Goal: Information Seeking & Learning: Learn about a topic

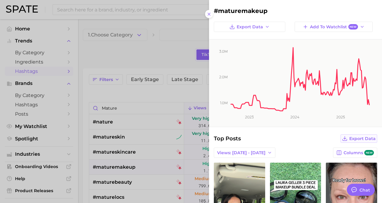
click at [364, 137] on span "Export Data" at bounding box center [363, 138] width 26 height 5
click at [174, 90] on div at bounding box center [191, 101] width 382 height 203
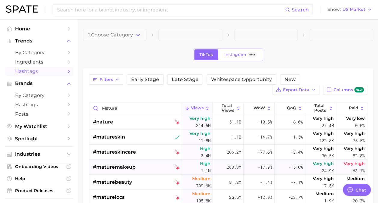
click at [131, 168] on span "#maturemakeup" at bounding box center [114, 166] width 43 height 7
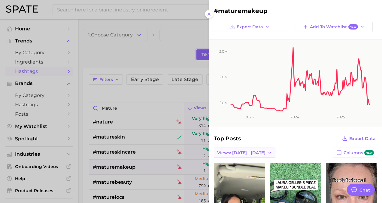
click at [268, 150] on icon "button" at bounding box center [270, 152] width 5 height 5
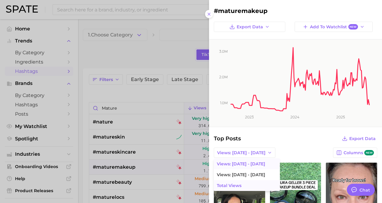
click at [238, 186] on span "Total Views" at bounding box center [229, 185] width 25 height 5
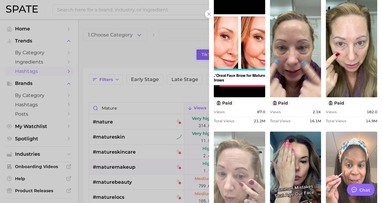
scroll to position [163, 0]
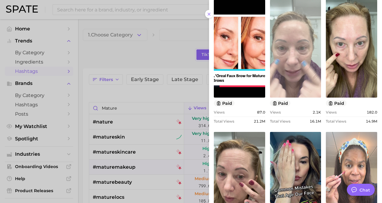
click at [284, 59] on link "view post on TikTok" at bounding box center [295, 49] width 51 height 98
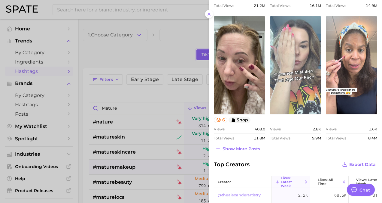
scroll to position [280, 0]
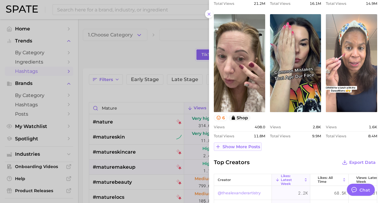
click at [253, 146] on span "Show more posts" at bounding box center [242, 146] width 38 height 5
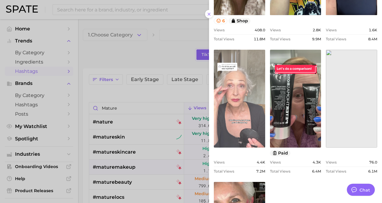
scroll to position [378, 0]
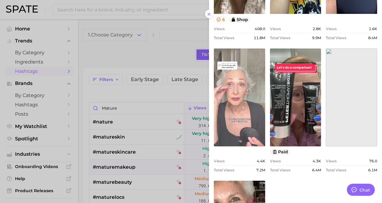
click at [244, 109] on link "view post on TikTok" at bounding box center [239, 97] width 51 height 98
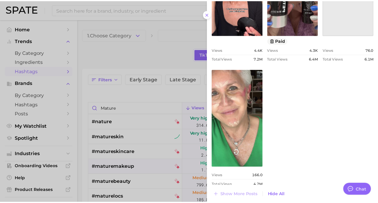
scroll to position [518, 0]
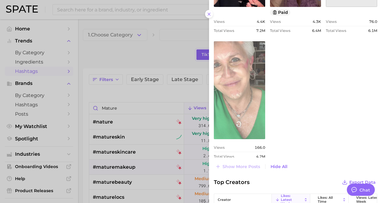
click at [254, 121] on link "view post on TikTok" at bounding box center [239, 90] width 51 height 98
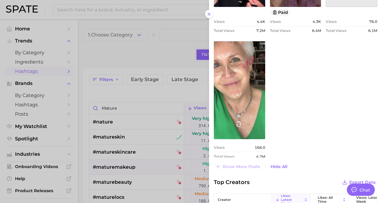
click at [152, 41] on div at bounding box center [191, 101] width 382 height 203
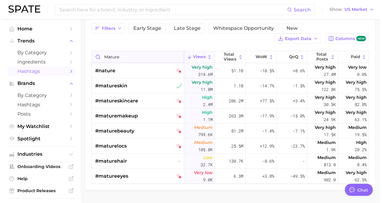
scroll to position [0, 0]
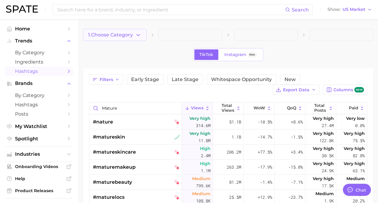
click at [143, 31] on button "1. Choose Category" at bounding box center [114, 35] width 63 height 12
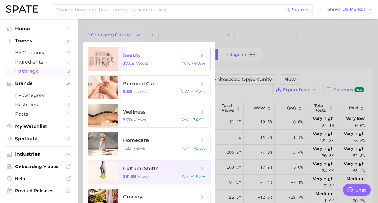
click at [136, 63] on span "views" at bounding box center [142, 62] width 12 height 5
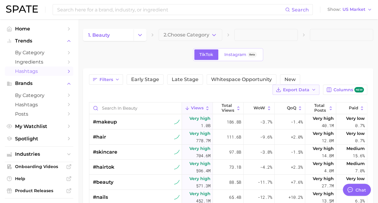
click at [314, 88] on icon "button" at bounding box center [313, 89] width 5 height 5
click at [296, 99] on button "Table Data CSV" at bounding box center [286, 100] width 66 height 11
click at [128, 109] on input "Search in beauty" at bounding box center [135, 107] width 92 height 11
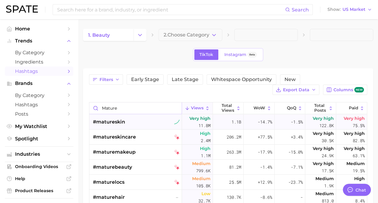
type input "mature"
click at [120, 122] on span "#matureskin" at bounding box center [109, 121] width 32 height 7
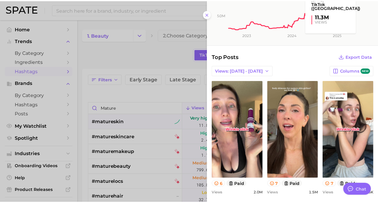
scroll to position [84, 0]
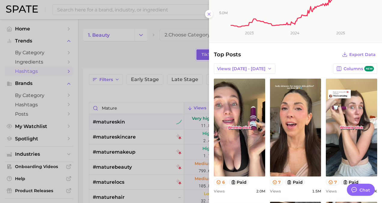
click at [166, 56] on div at bounding box center [191, 101] width 382 height 203
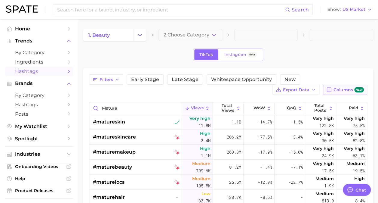
click at [354, 89] on span "Columns new" at bounding box center [348, 90] width 30 height 6
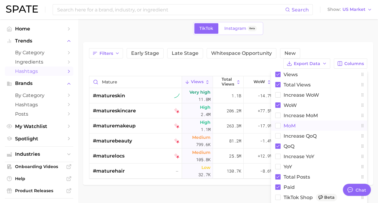
scroll to position [26, 0]
click at [277, 155] on rect at bounding box center [277, 155] width 5 height 5
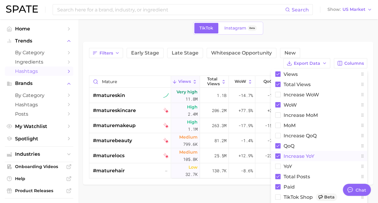
click at [248, 64] on div "Filters Early Stage Late Stage Whitespace Opportunity New Export Data Columns V…" at bounding box center [228, 58] width 278 height 20
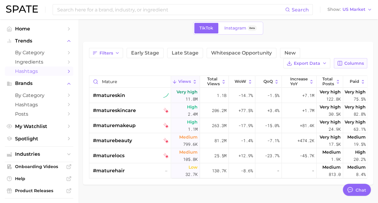
click at [347, 64] on span "Columns" at bounding box center [354, 63] width 20 height 5
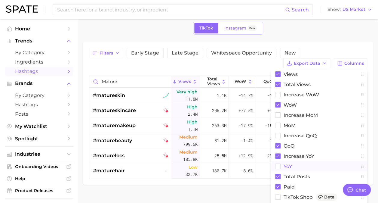
click at [280, 165] on rect at bounding box center [277, 166] width 5 height 5
click at [214, 63] on div "Filters Early Stage Late Stage Whitespace Opportunity New Export Data Columns V…" at bounding box center [228, 58] width 278 height 20
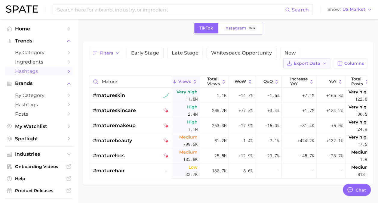
click at [301, 66] on button "Export Data" at bounding box center [306, 63] width 47 height 10
click at [158, 70] on div "Filters Early Stage Late Stage Whitespace Opportunity New Export Data Table Dat…" at bounding box center [228, 113] width 278 height 131
drag, startPoint x: 140, startPoint y: 80, endPoint x: 26, endPoint y: 64, distance: 115.0
click at [26, 64] on div "Search Show US Market Home Trends by Category Ingredients Hashtags Brands by Ca…" at bounding box center [189, 104] width 378 height 222
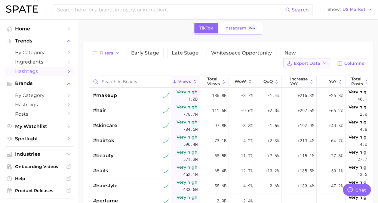
click at [302, 64] on span "Export Data" at bounding box center [307, 63] width 26 height 5
click at [303, 74] on span "Table Data CSV" at bounding box center [290, 74] width 33 height 5
click at [178, 68] on div "Filters Early Stage Late Stage Whitespace Opportunity New Export Data Columns V…" at bounding box center [228, 163] width 278 height 230
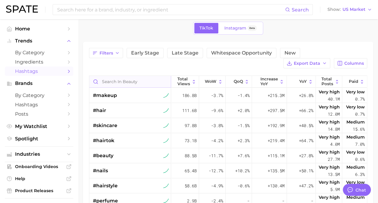
click at [130, 82] on input "Search in beauty" at bounding box center [129, 81] width 81 height 11
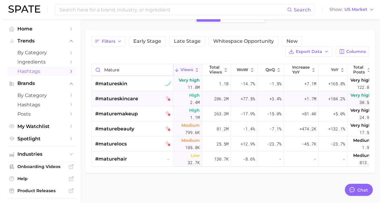
scroll to position [0, 29]
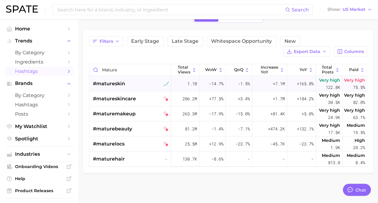
click at [360, 84] on span "75.5%" at bounding box center [359, 87] width 12 height 7
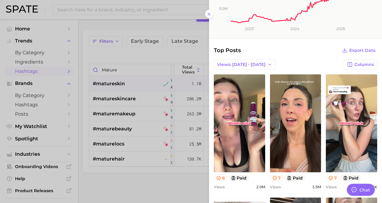
scroll to position [128, 0]
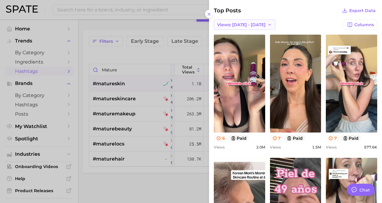
click at [243, 25] on span "Views: [DATE] - [DATE]" at bounding box center [241, 24] width 48 height 5
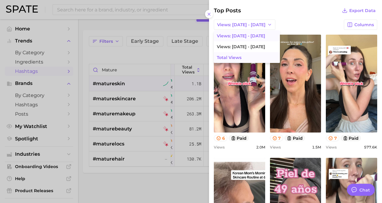
click at [237, 55] on span "Total Views" at bounding box center [229, 57] width 25 height 5
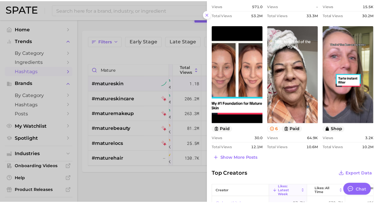
scroll to position [270, 0]
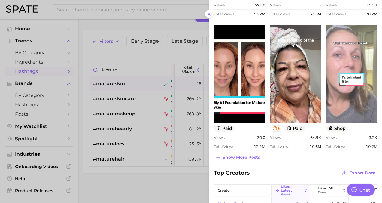
click at [340, 105] on link "view post on TikTok" at bounding box center [351, 74] width 51 height 98
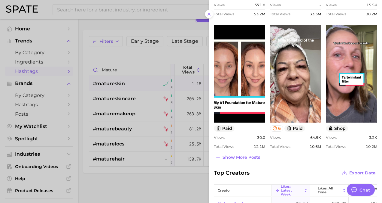
click at [168, 22] on div at bounding box center [191, 101] width 382 height 203
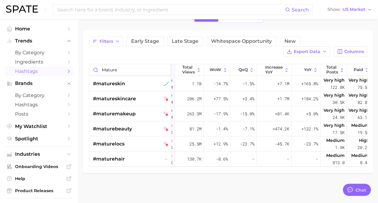
scroll to position [0, 0]
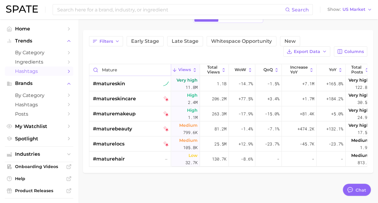
drag, startPoint x: 133, startPoint y: 69, endPoint x: 81, endPoint y: 71, distance: 51.8
click at [81, 71] on main "1. beauty 2. Choose Category TikTok Instagram Beta Filters Early Stage Late Sta…" at bounding box center [228, 92] width 300 height 222
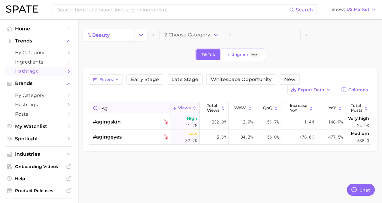
type input "a"
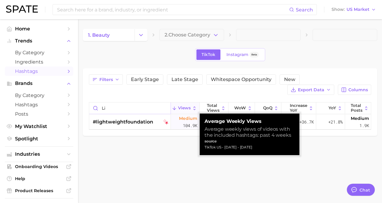
type input "l"
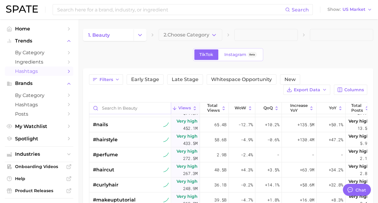
scroll to position [74, 0]
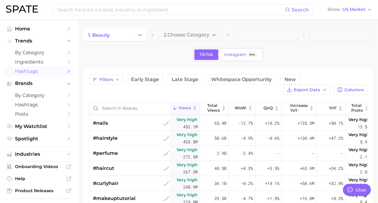
click at [252, 40] on span at bounding box center [265, 35] width 63 height 12
click at [118, 110] on input "Search in beauty" at bounding box center [129, 107] width 81 height 11
type input "a"
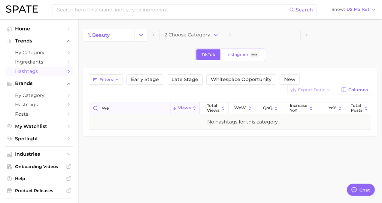
type input "w"
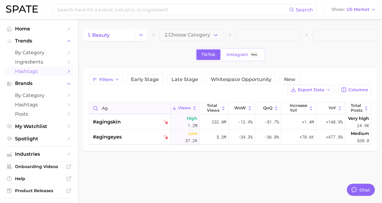
type input "a"
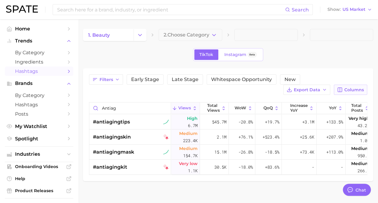
click at [351, 89] on span "Columns" at bounding box center [354, 89] width 20 height 5
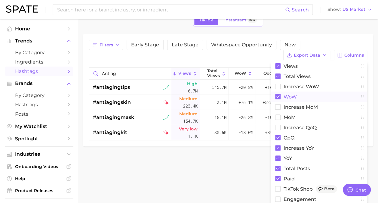
scroll to position [35, 0]
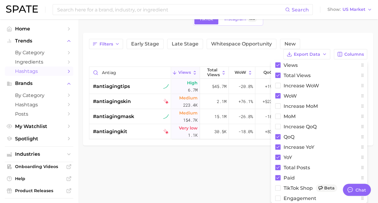
click at [243, 167] on html "Search Show US Market Home Trends by Category Ingredients Hashtags Brands by Ca…" at bounding box center [189, 66] width 378 height 203
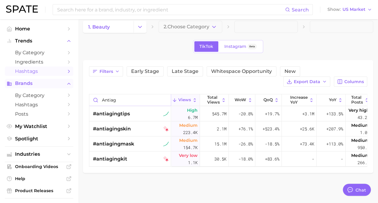
drag, startPoint x: 126, startPoint y: 95, endPoint x: 68, endPoint y: 82, distance: 59.5
click at [68, 82] on div "Search Show US Market Home Trends by Category Ingredients Hashtags Brands by Ca…" at bounding box center [189, 107] width 378 height 192
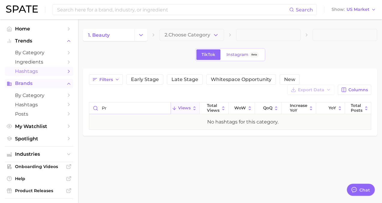
type input "p"
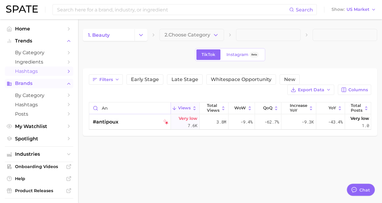
type input "a"
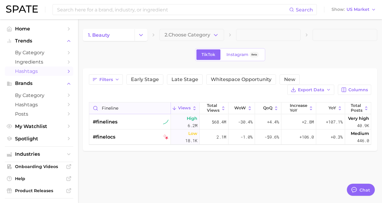
drag, startPoint x: 123, startPoint y: 108, endPoint x: 94, endPoint y: 103, distance: 29.3
click at [94, 103] on input "fineline" at bounding box center [129, 107] width 81 height 11
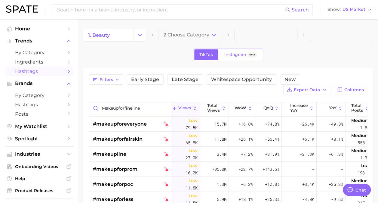
scroll to position [107, 0]
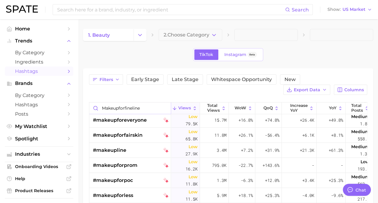
type input "makeupforfineline"
